Goal: Transaction & Acquisition: Book appointment/travel/reservation

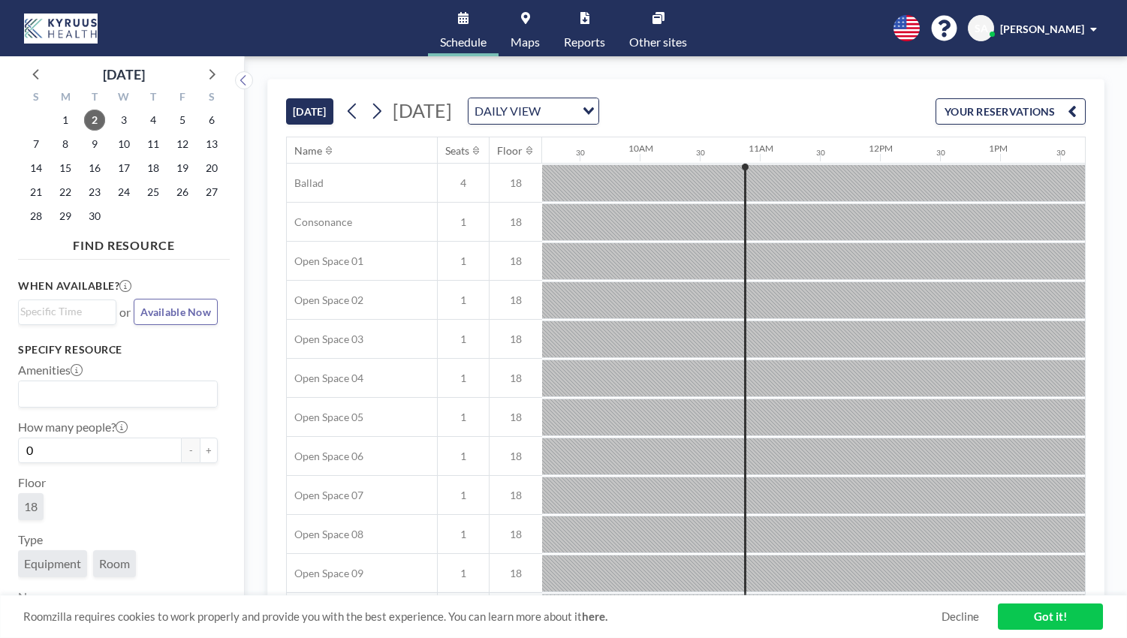
scroll to position [0, 1201]
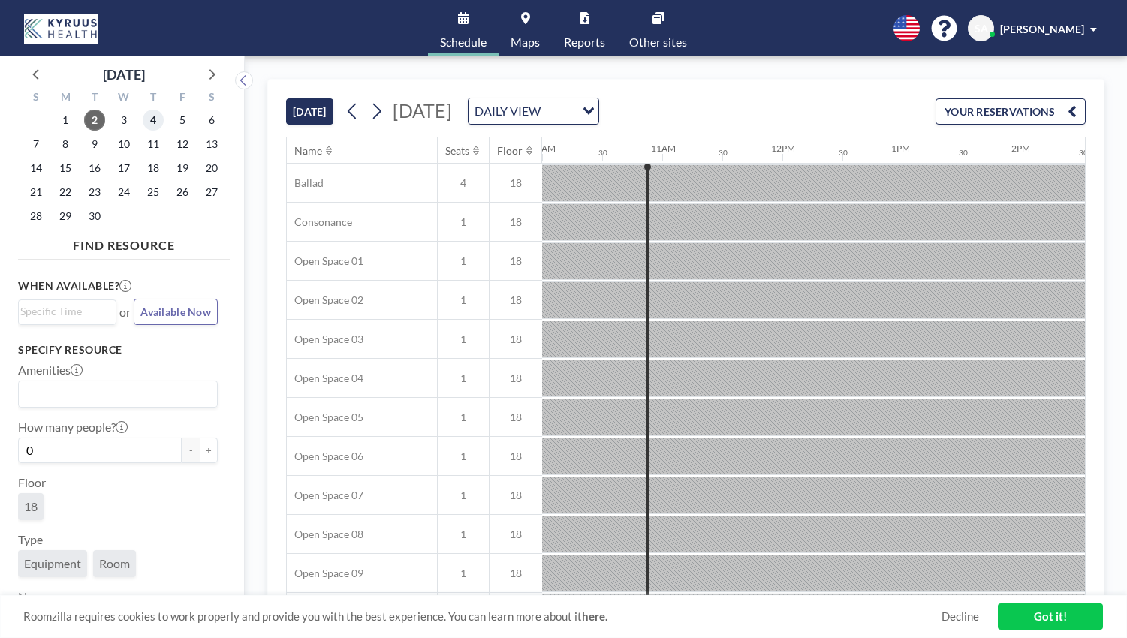
click at [155, 117] on span "4" at bounding box center [153, 120] width 21 height 21
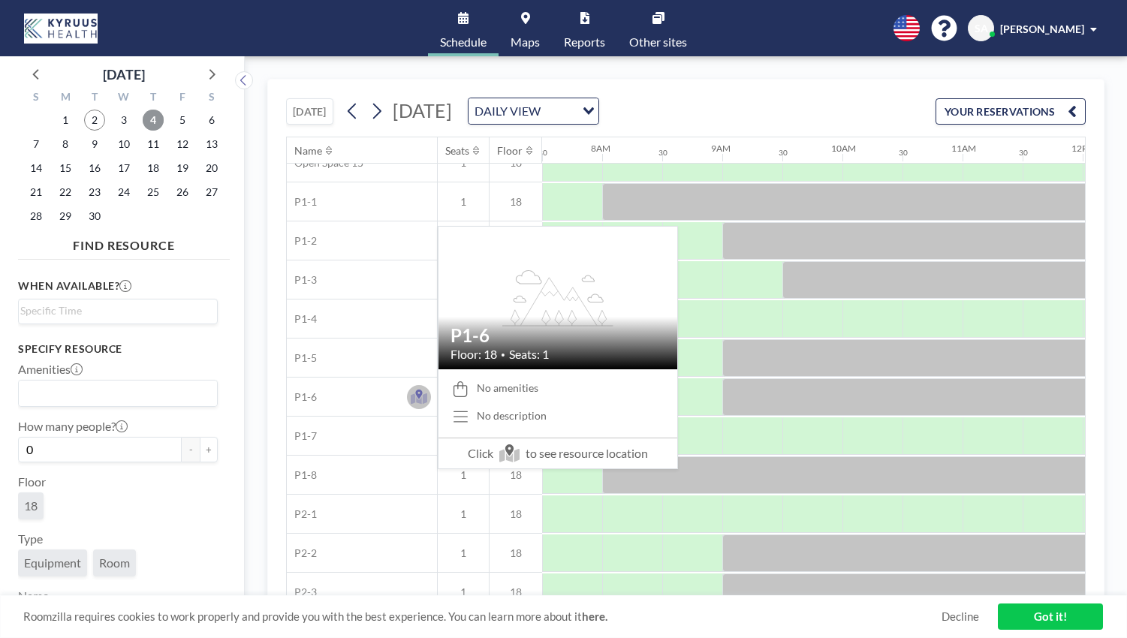
scroll to position [637, 901]
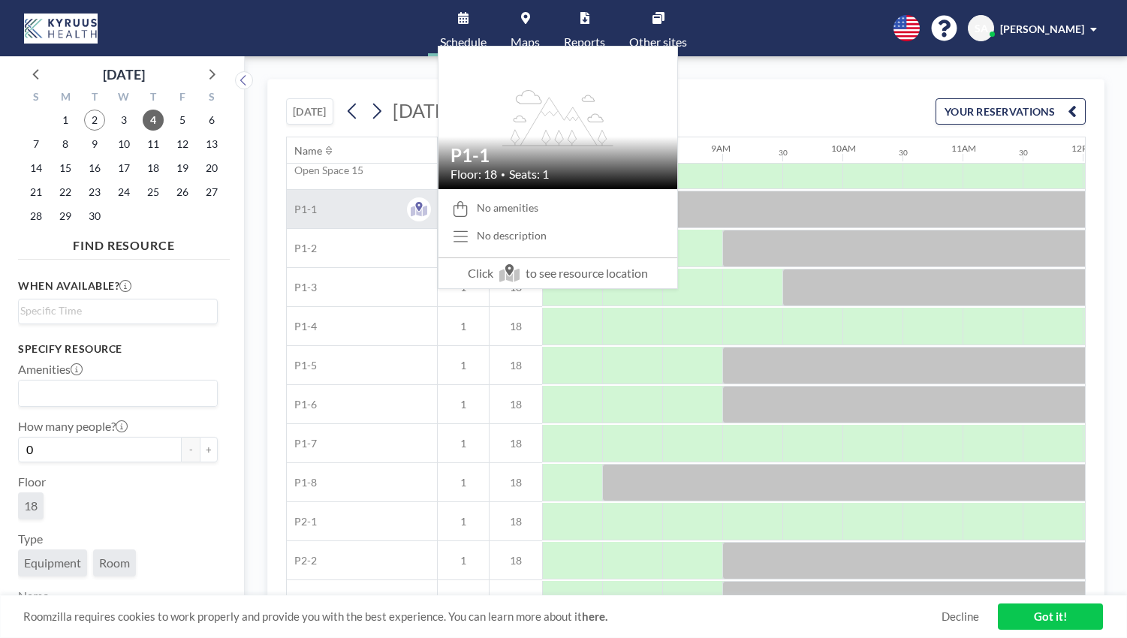
click at [329, 202] on div "P1-1" at bounding box center [362, 209] width 150 height 38
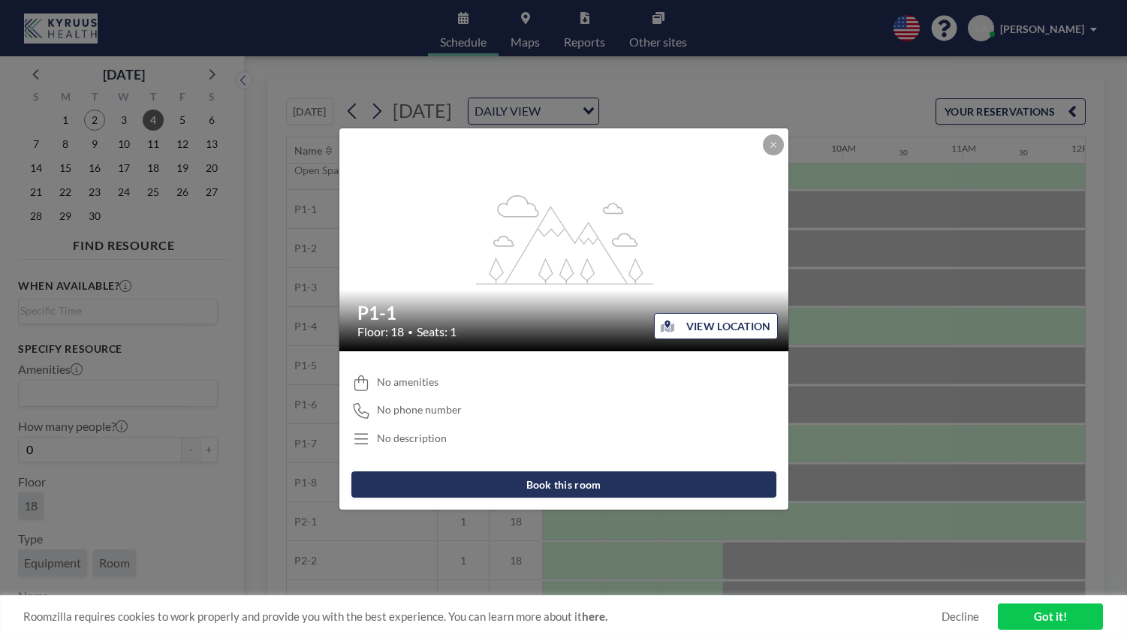
click at [552, 482] on button "Book this room" at bounding box center [563, 484] width 425 height 26
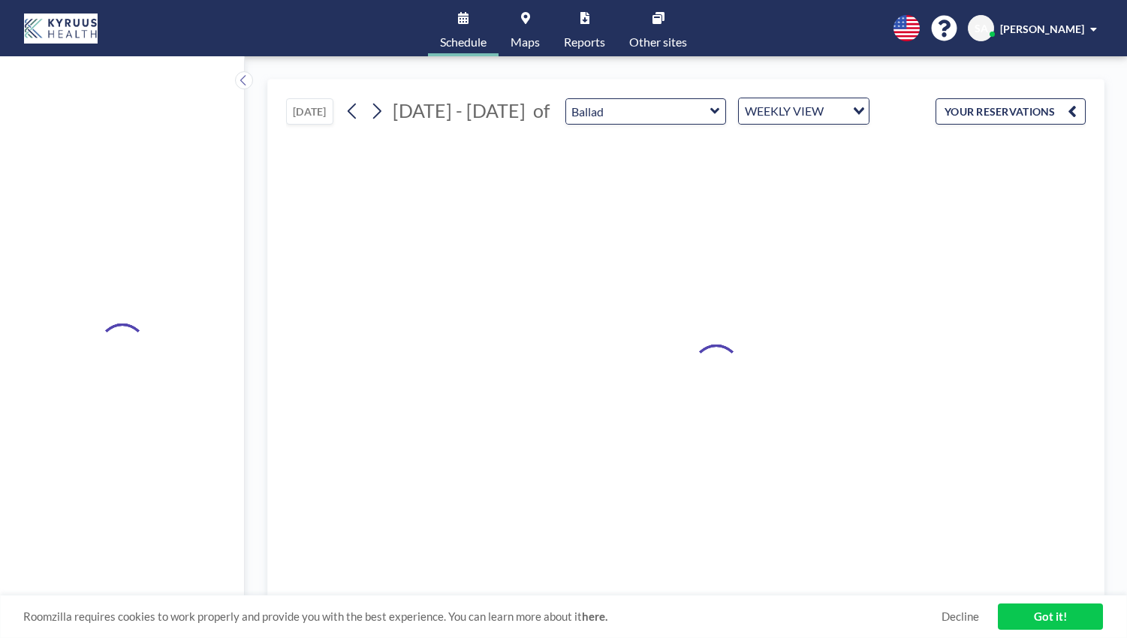
type input "P1-1"
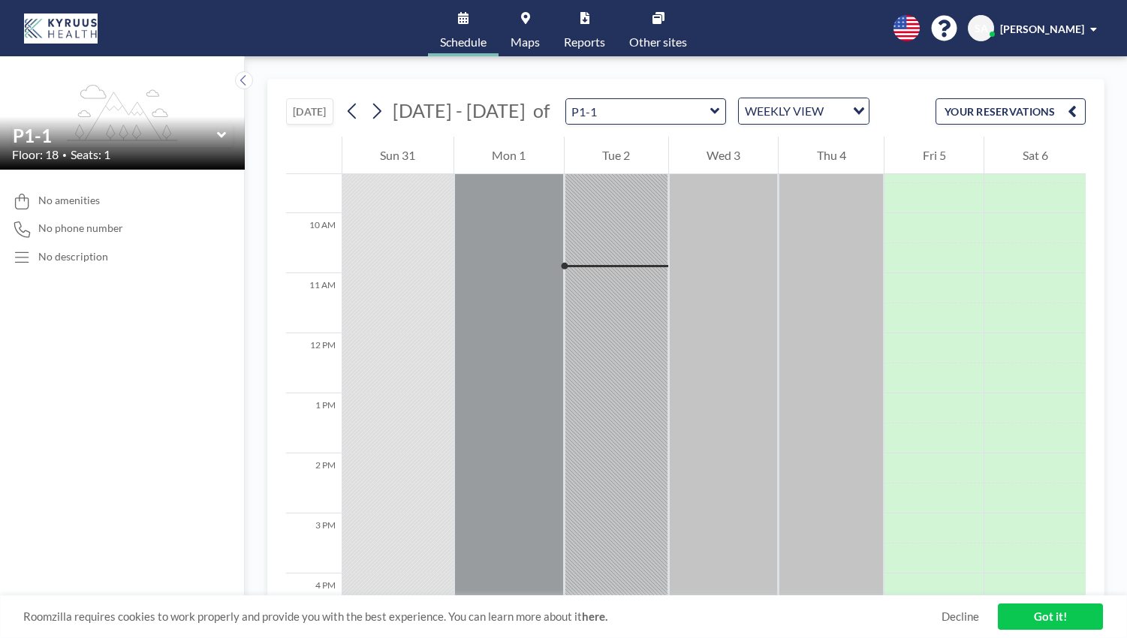
scroll to position [600, 0]
click at [517, 29] on link "Maps" at bounding box center [524, 28] width 53 height 56
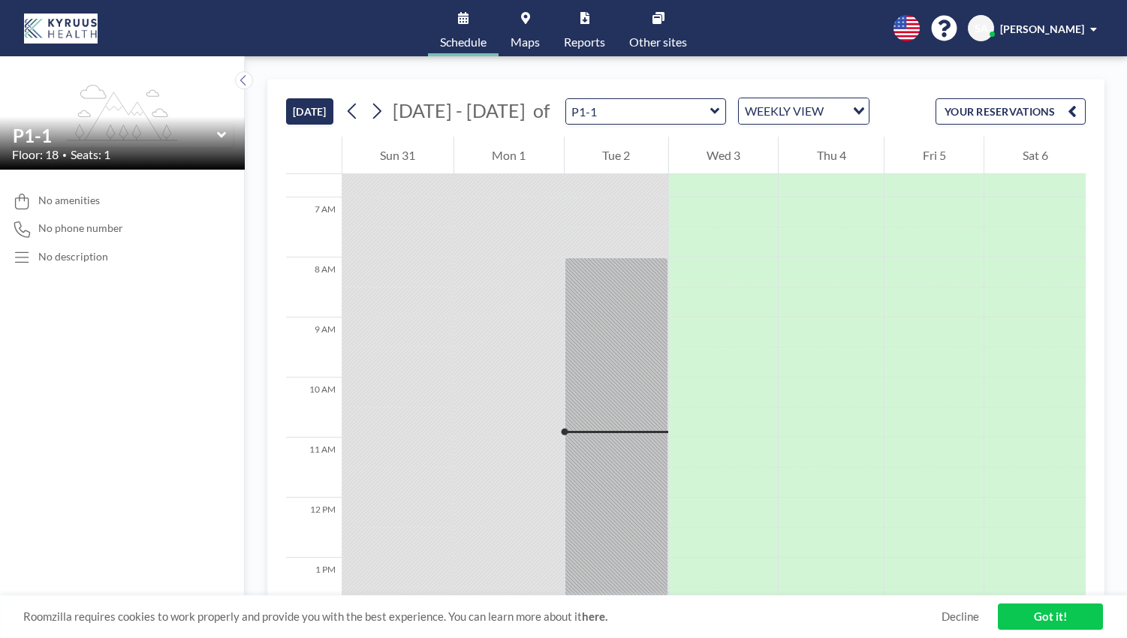
scroll to position [600, 0]
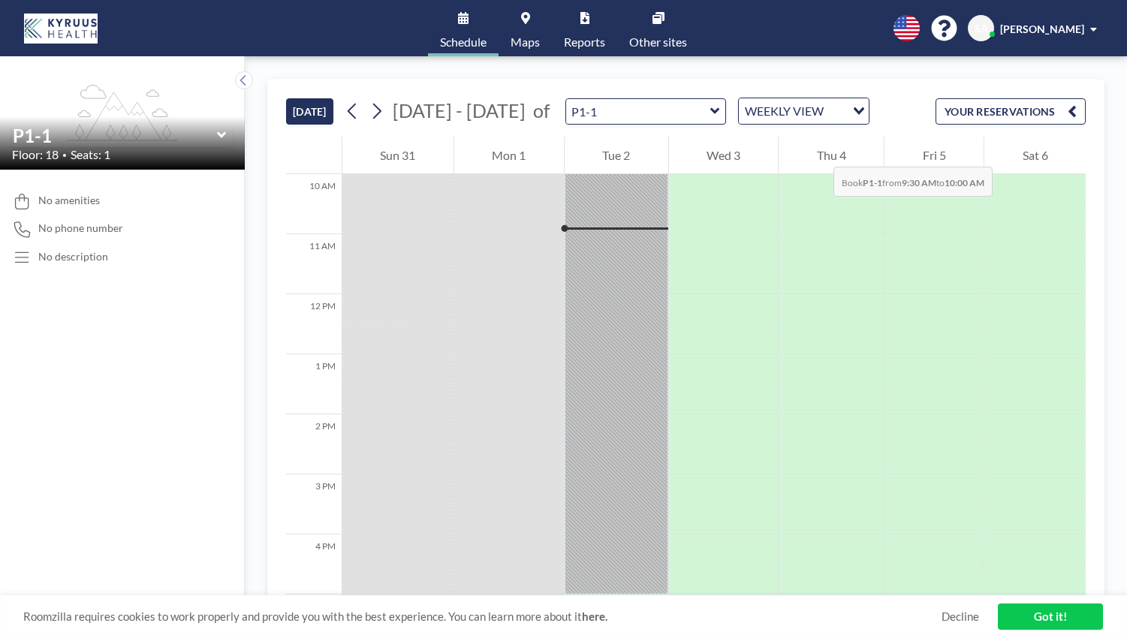
click at [818, 152] on div "Thu 4" at bounding box center [830, 156] width 105 height 38
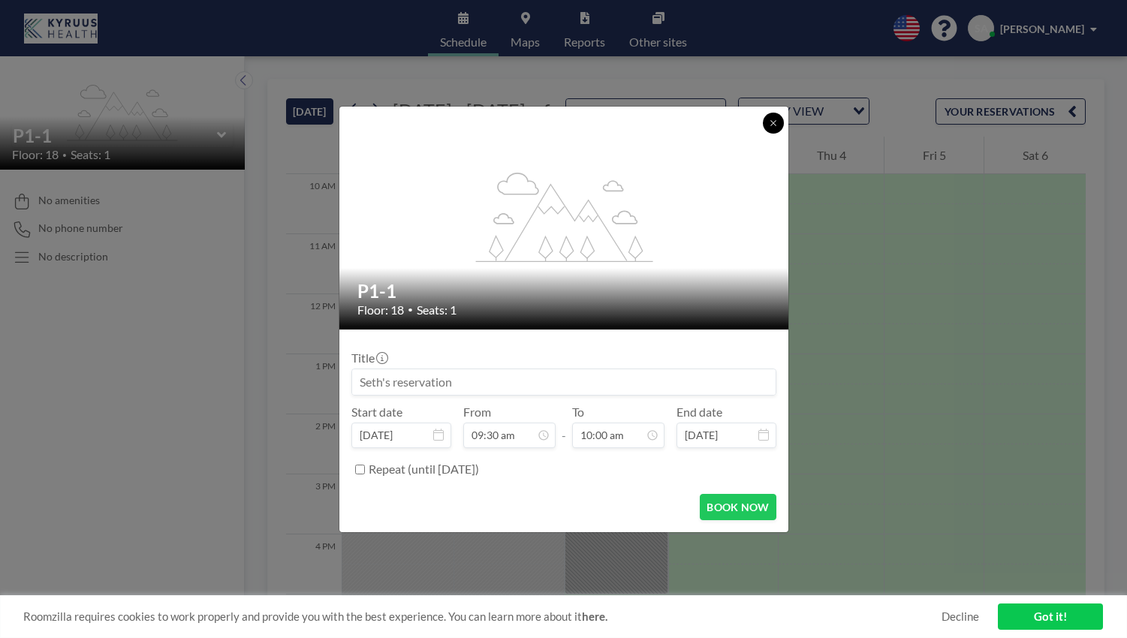
click at [775, 122] on icon at bounding box center [773, 123] width 9 height 9
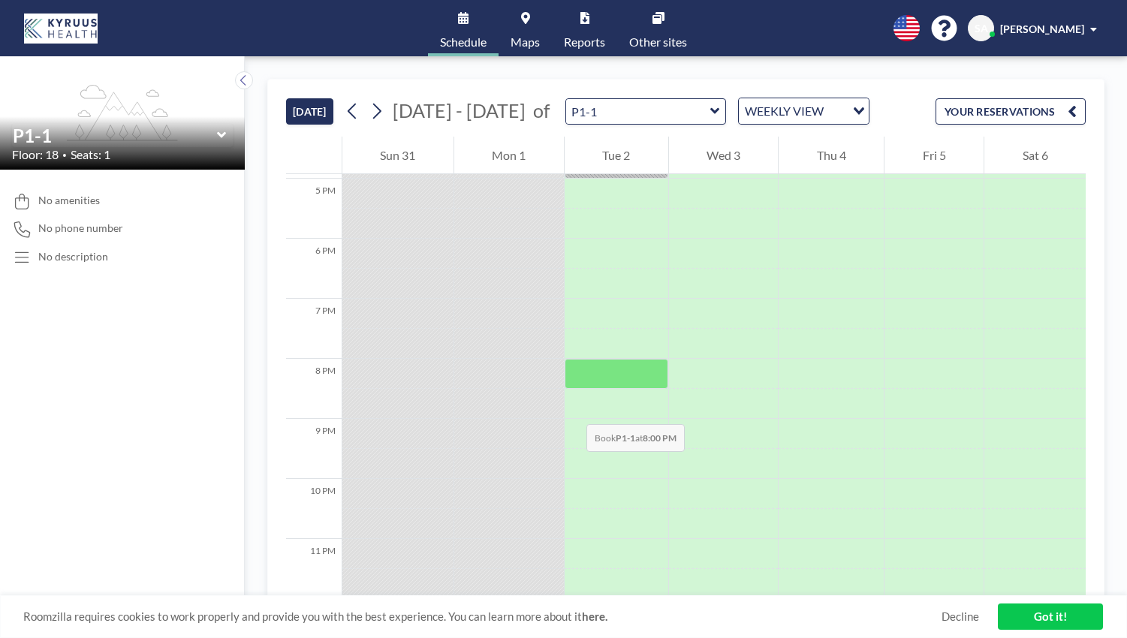
scroll to position [1027, 0]
click at [828, 109] on input "Search for option" at bounding box center [836, 111] width 16 height 20
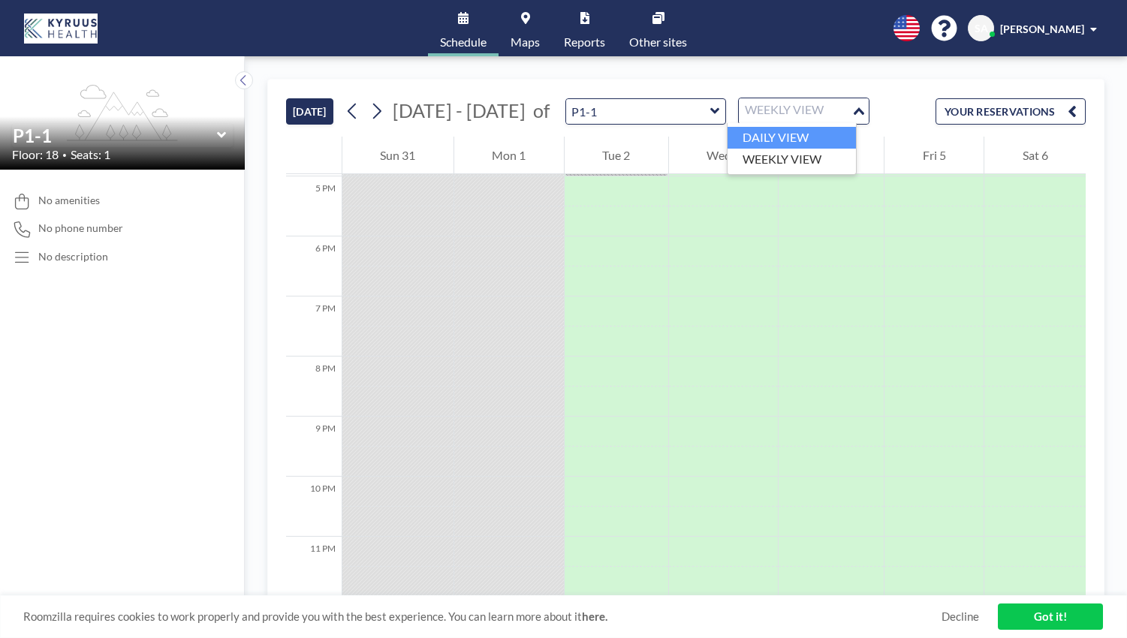
click at [784, 136] on li "DAILY VIEW" at bounding box center [791, 138] width 128 height 22
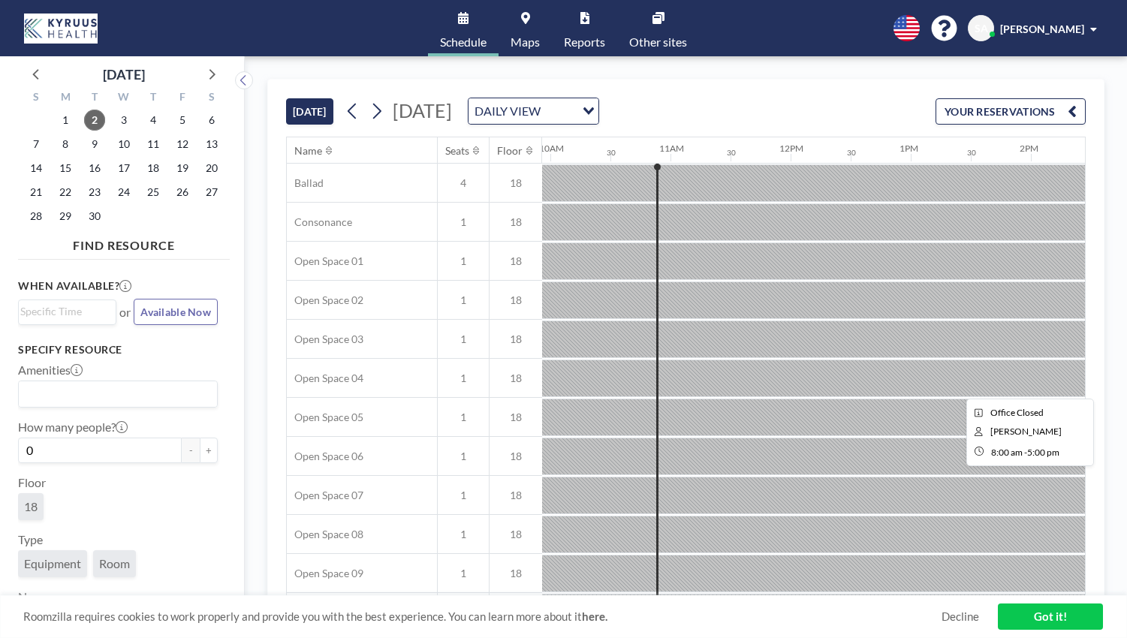
scroll to position [0, 1201]
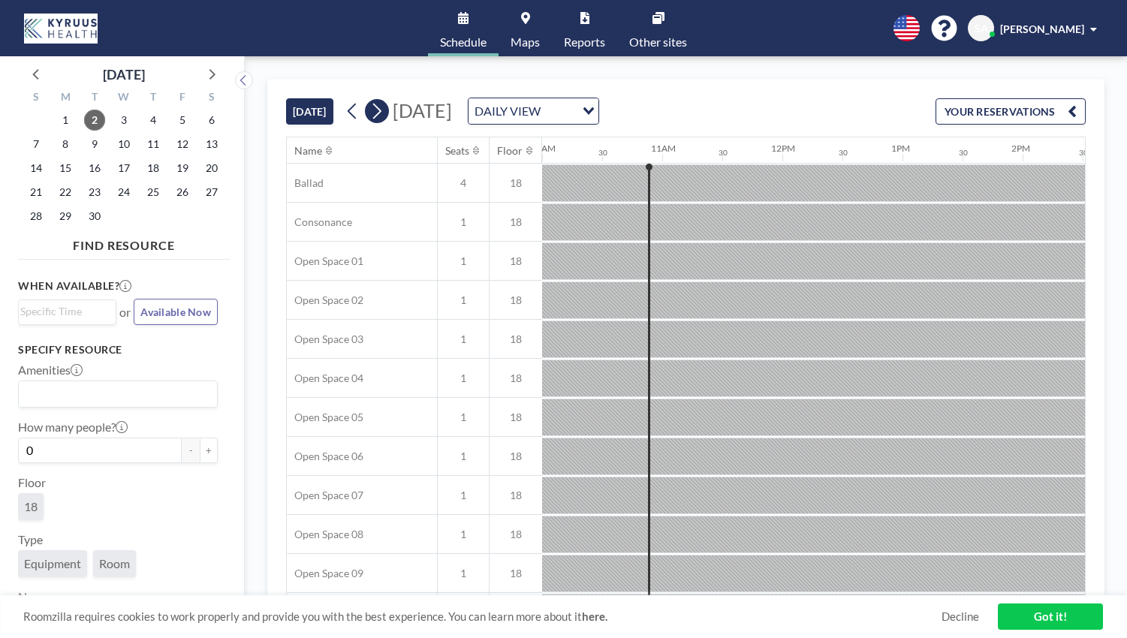
click at [389, 110] on button at bounding box center [377, 111] width 24 height 24
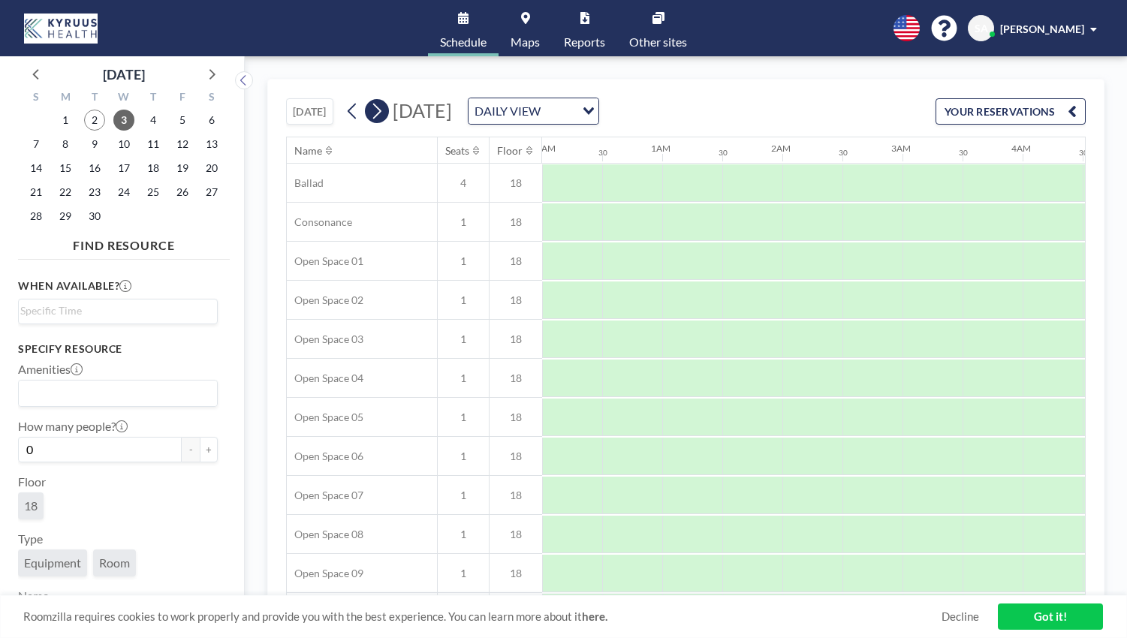
scroll to position [0, 257]
click at [389, 110] on button at bounding box center [377, 111] width 24 height 24
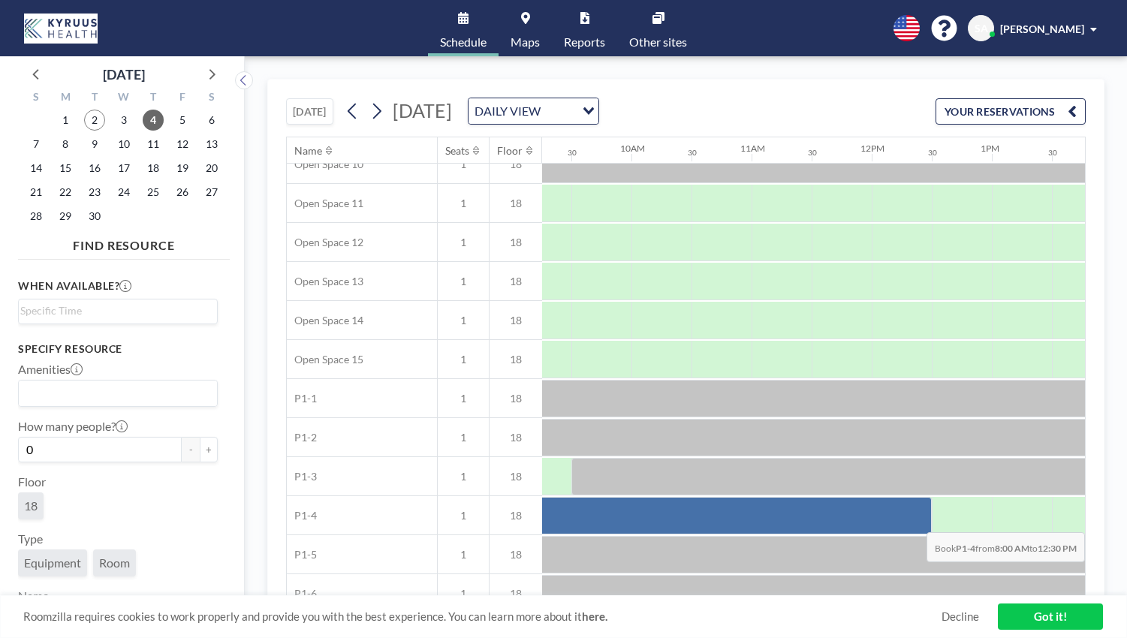
scroll to position [448, 1127]
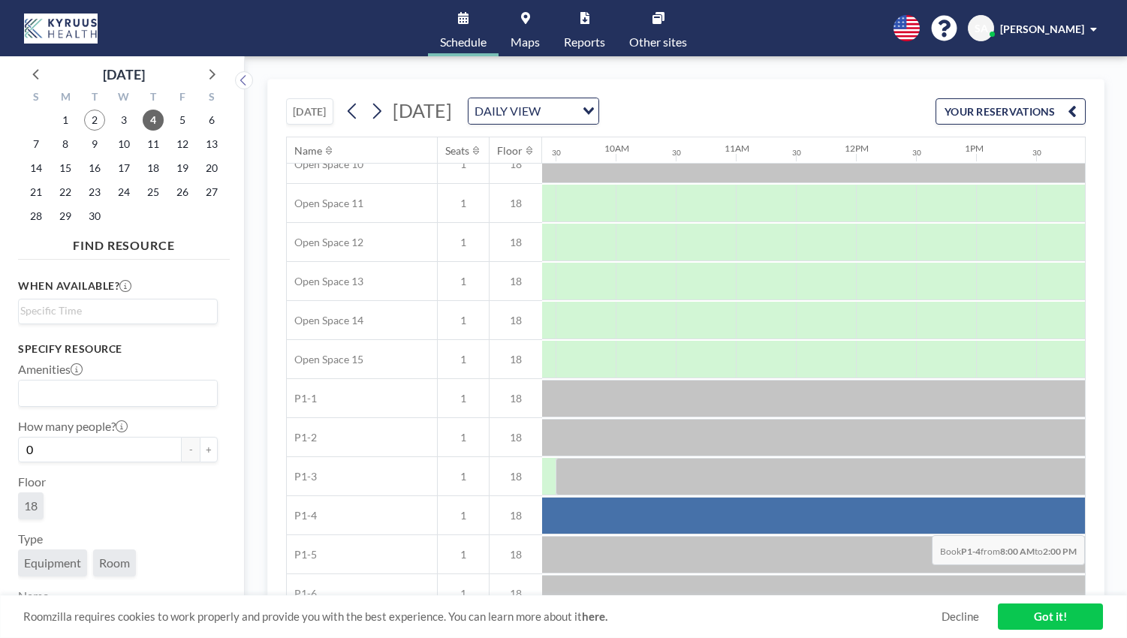
drag, startPoint x: 705, startPoint y: 506, endPoint x: 1043, endPoint y: 524, distance: 339.0
click at [1043, 524] on div at bounding box center [735, 516] width 721 height 38
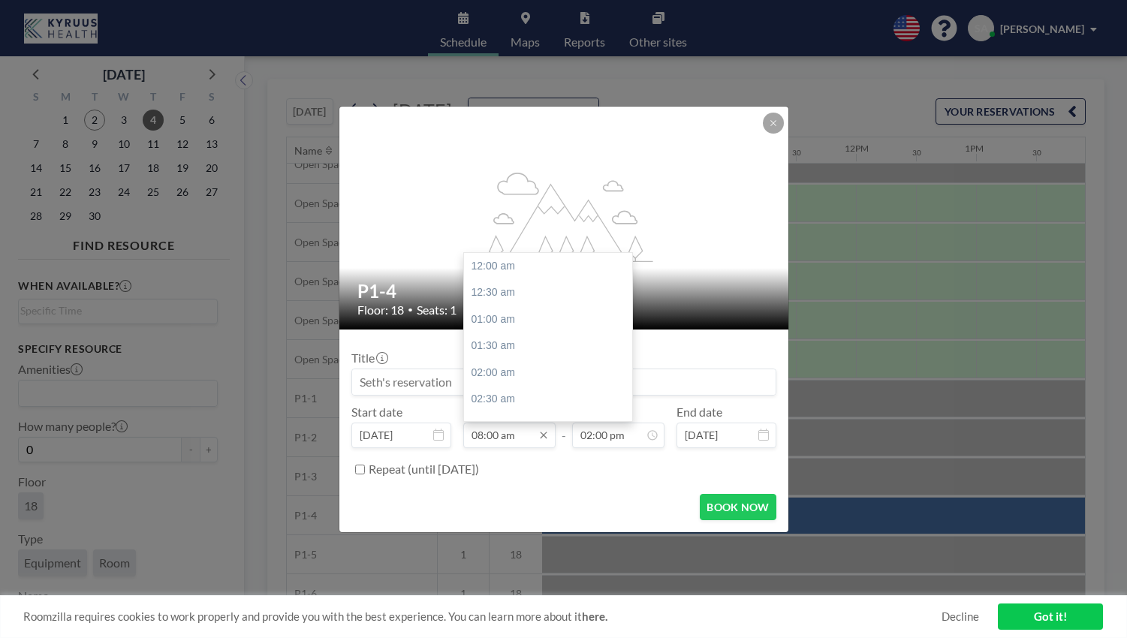
scroll to position [428, 0]
click at [508, 320] on div "09:00 am" at bounding box center [552, 318] width 176 height 27
type input "09:00 am"
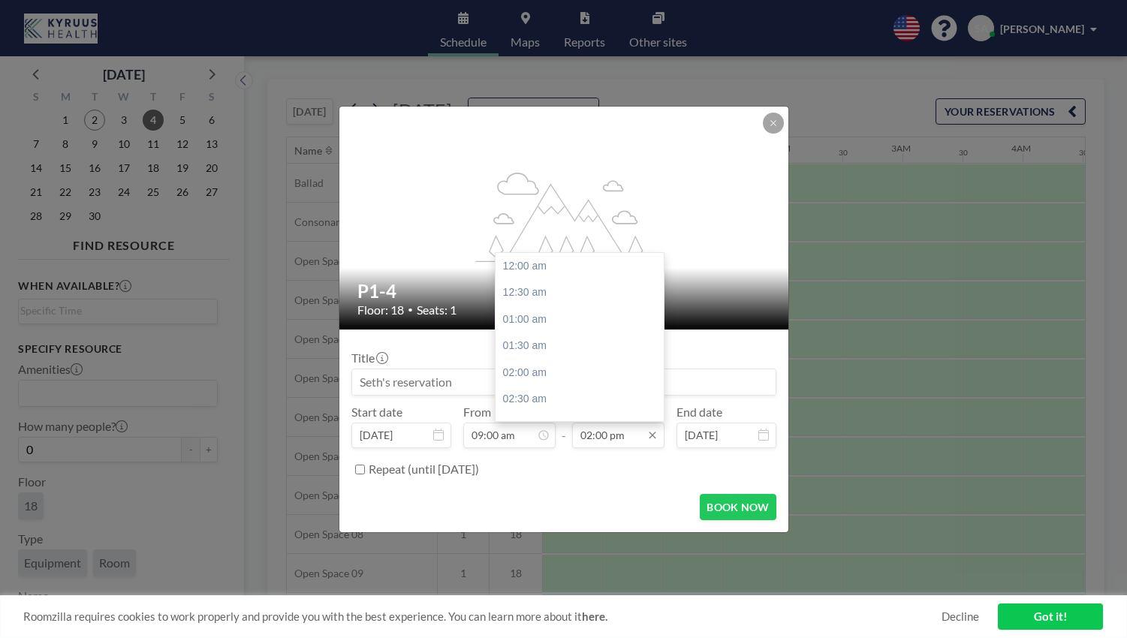
scroll to position [748, 0]
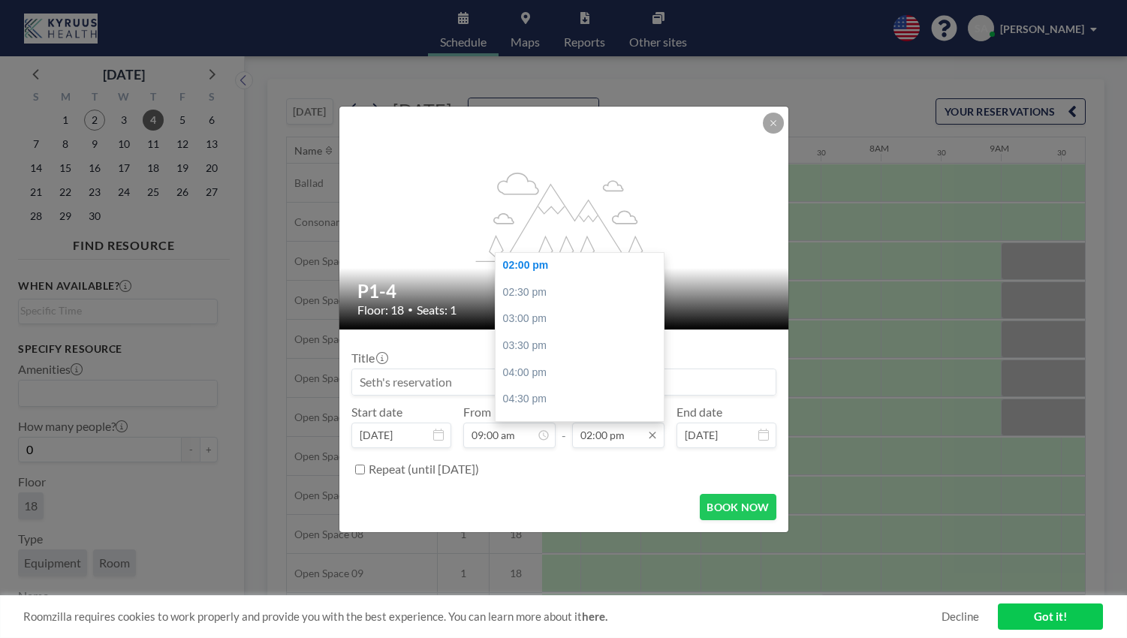
click at [600, 429] on input "02:00 pm" at bounding box center [618, 436] width 92 height 26
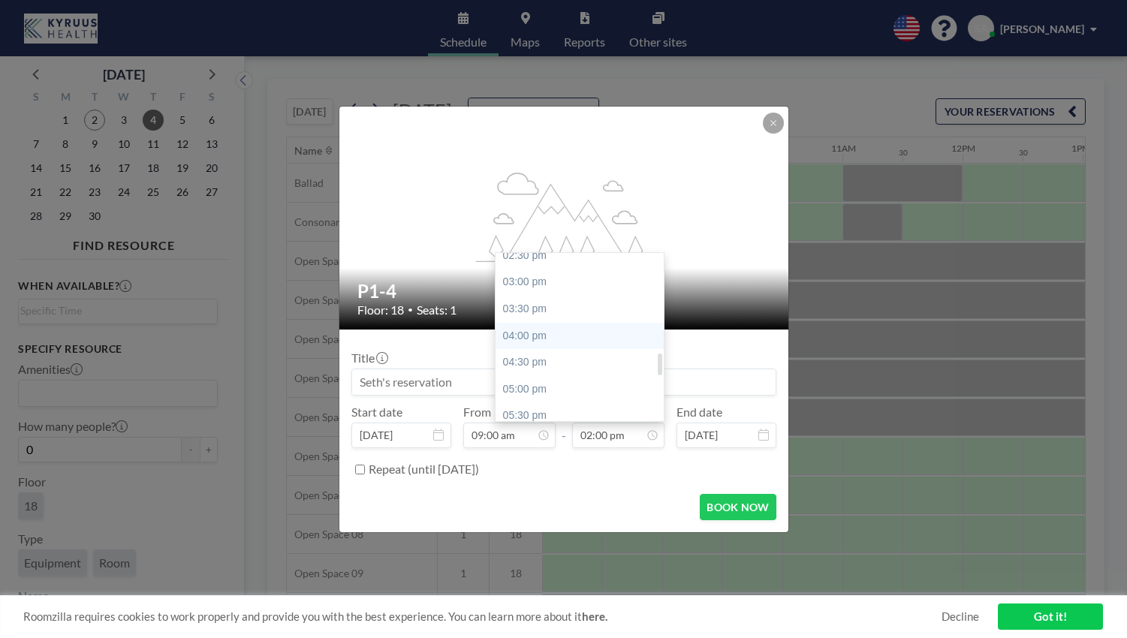
scroll to position [792, 0]
click at [546, 375] on div "05:00 pm" at bounding box center [583, 382] width 176 height 27
type input "05:00 pm"
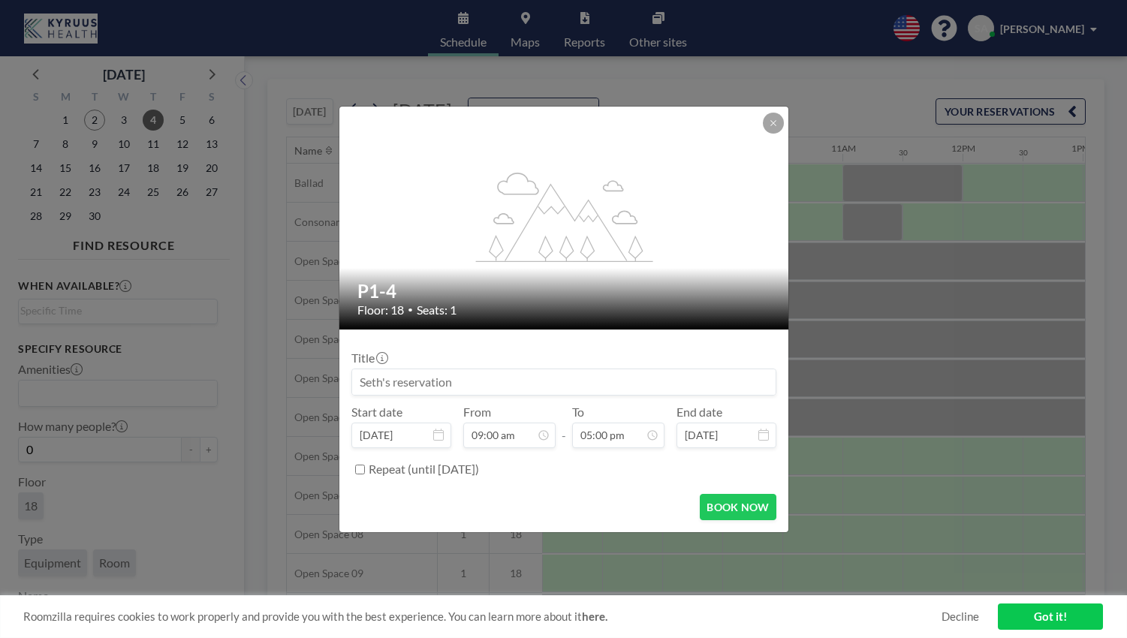
scroll to position [908, 0]
click at [741, 508] on button "BOOK NOW" at bounding box center [738, 507] width 76 height 26
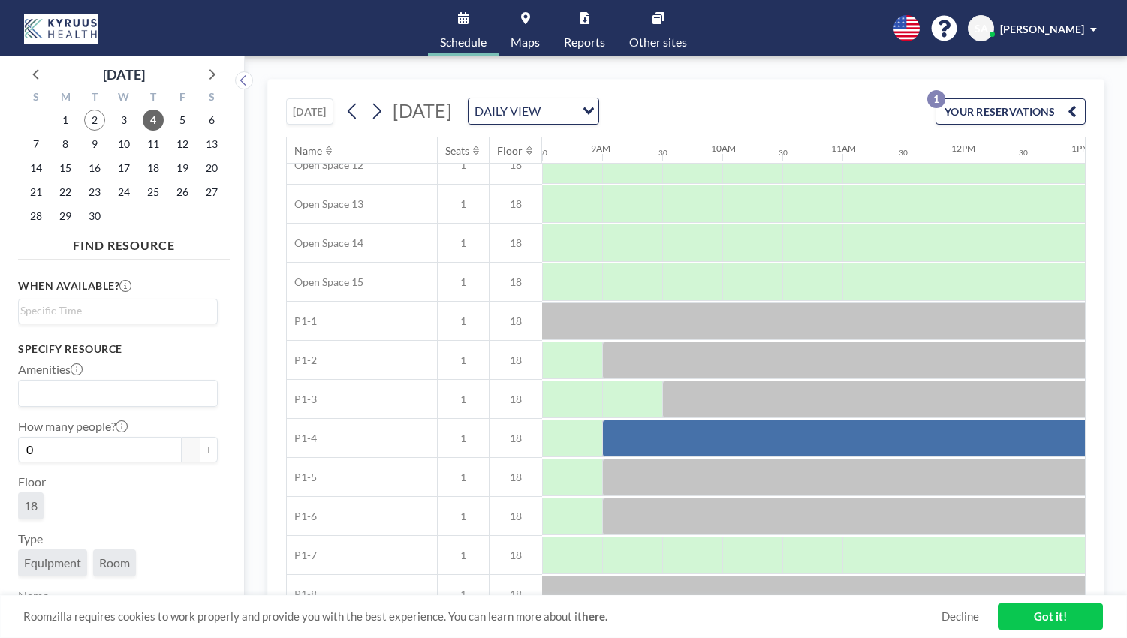
scroll to position [643, 1021]
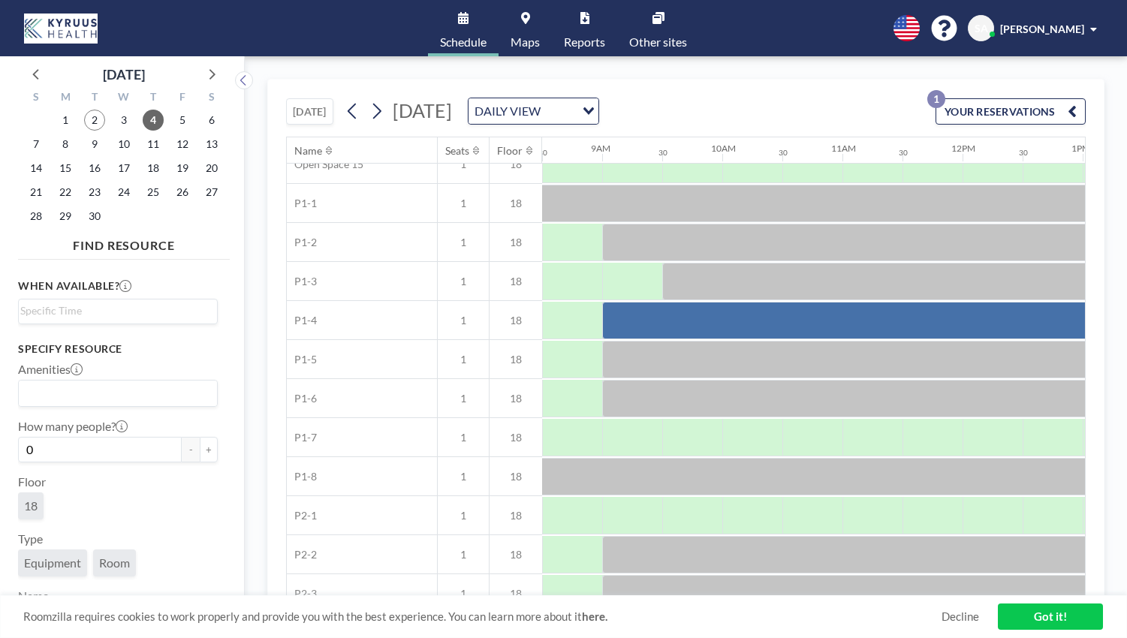
click at [532, 29] on link "Maps" at bounding box center [524, 28] width 53 height 56
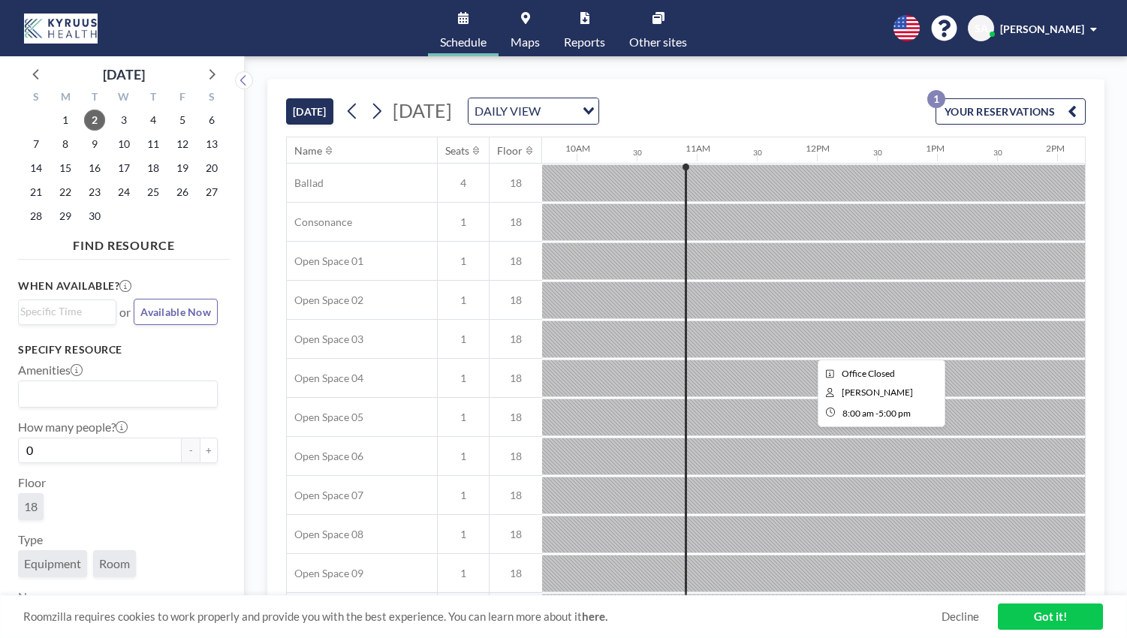
scroll to position [0, 1201]
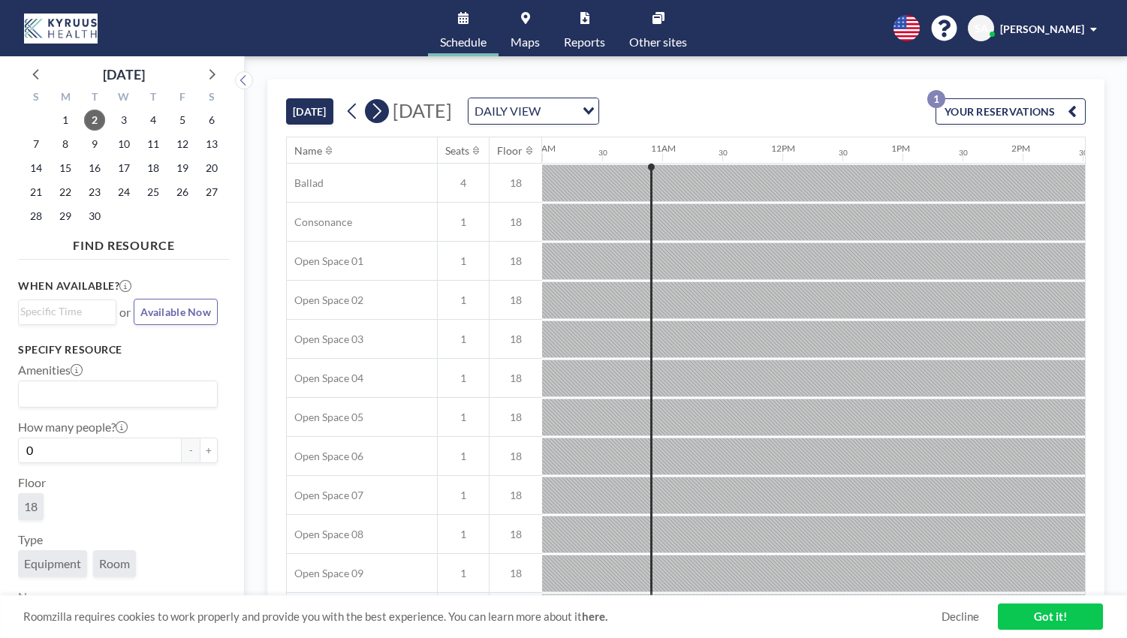
click at [383, 113] on icon at bounding box center [376, 111] width 14 height 23
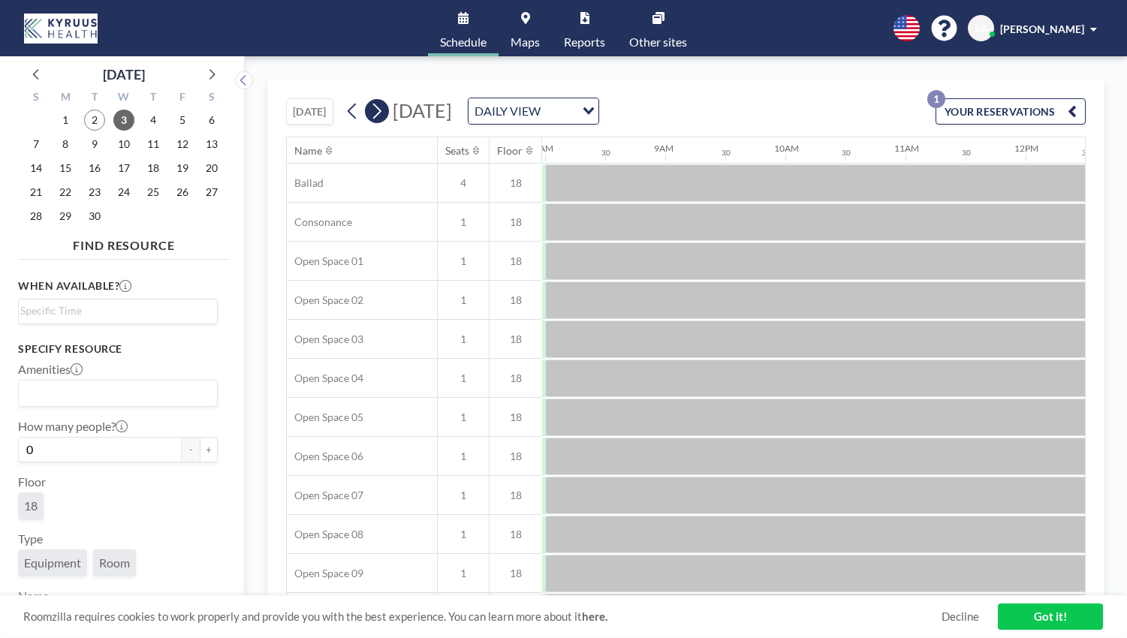
scroll to position [0, 961]
click at [383, 113] on icon at bounding box center [376, 111] width 14 height 23
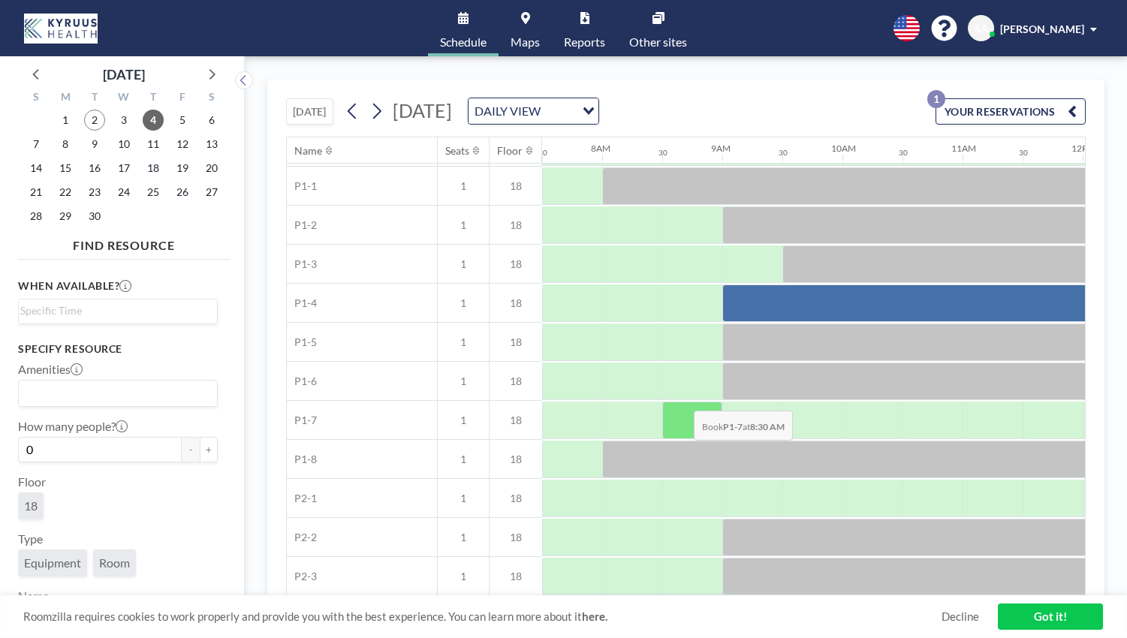
scroll to position [669, 901]
